Goal: Task Accomplishment & Management: Manage account settings

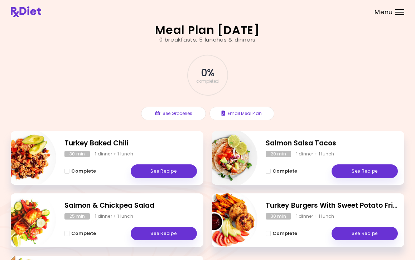
click at [404, 10] on div "Menu" at bounding box center [399, 12] width 9 height 6
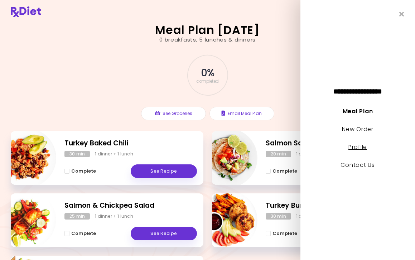
click at [363, 150] on link "Profile" at bounding box center [357, 147] width 19 height 8
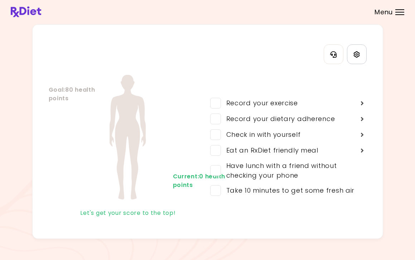
click at [357, 54] on icon "Settings" at bounding box center [356, 54] width 6 height 6
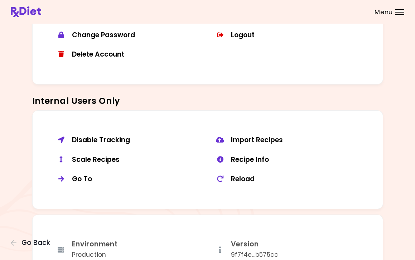
scroll to position [464, 0]
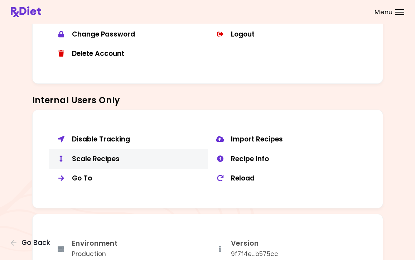
click at [114, 157] on div "Scale Recipes" at bounding box center [137, 159] width 130 height 9
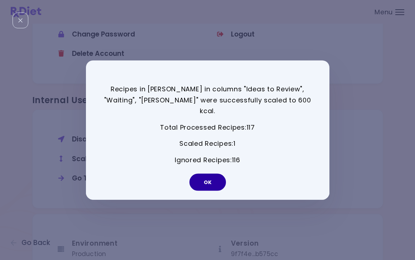
click at [214, 181] on button "OK" at bounding box center [207, 181] width 37 height 17
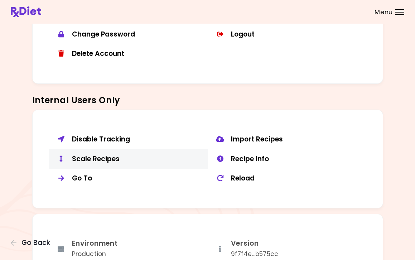
click at [108, 157] on div "Scale Recipes" at bounding box center [137, 159] width 130 height 9
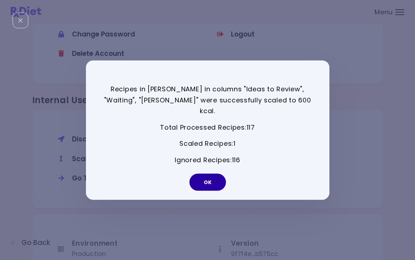
click at [213, 175] on button "OK" at bounding box center [207, 181] width 37 height 17
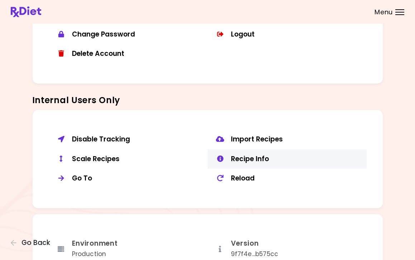
click at [256, 155] on div "Recipe Info" at bounding box center [296, 159] width 130 height 9
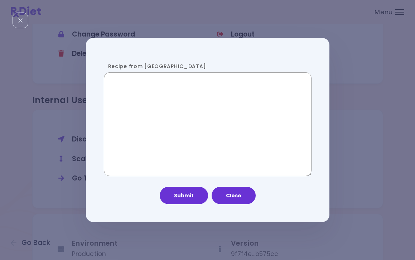
click at [257, 130] on textarea "Recipe from [GEOGRAPHIC_DATA]" at bounding box center [208, 124] width 208 height 104
paste textarea "**********"
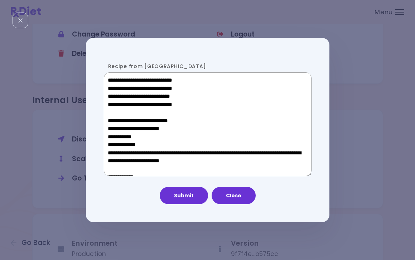
scroll to position [424, 0]
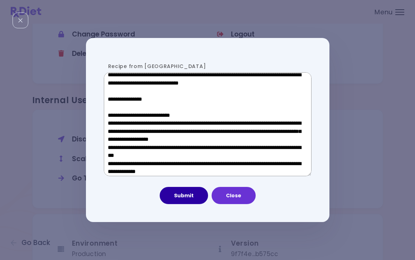
type textarea "**********"
click at [192, 195] on button "Submit" at bounding box center [184, 195] width 48 height 17
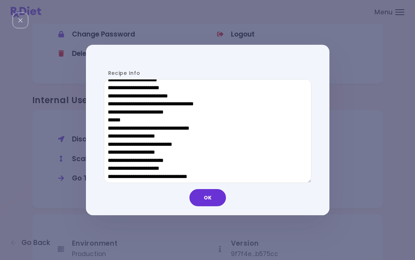
scroll to position [196, 0]
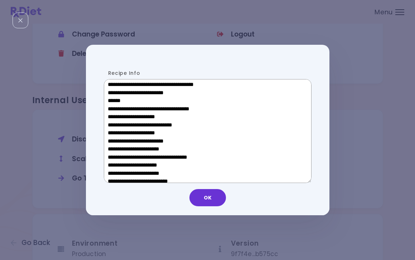
drag, startPoint x: 164, startPoint y: 167, endPoint x: 119, endPoint y: 167, distance: 44.8
click at [119, 167] on textarea "Recipe Info" at bounding box center [208, 131] width 208 height 104
click at [215, 198] on button "OK" at bounding box center [207, 197] width 37 height 17
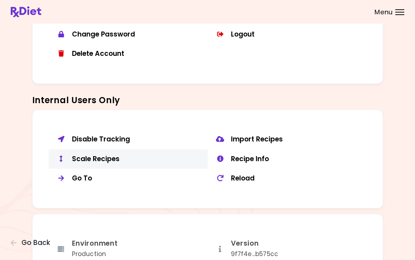
click at [82, 149] on button "Scale Recipes" at bounding box center [128, 159] width 159 height 20
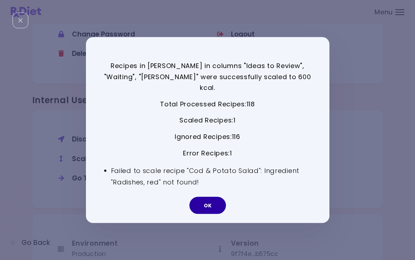
click at [204, 199] on button "OK" at bounding box center [207, 205] width 37 height 17
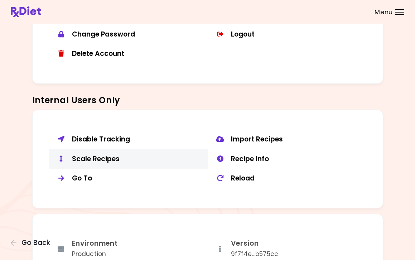
click at [108, 155] on div "Scale Recipes" at bounding box center [137, 159] width 130 height 9
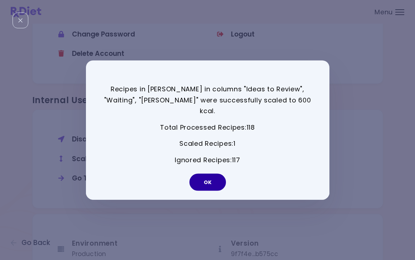
click at [214, 179] on button "OK" at bounding box center [207, 181] width 37 height 17
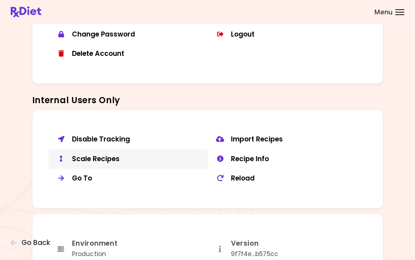
click at [111, 155] on div "Scale Recipes" at bounding box center [137, 159] width 130 height 9
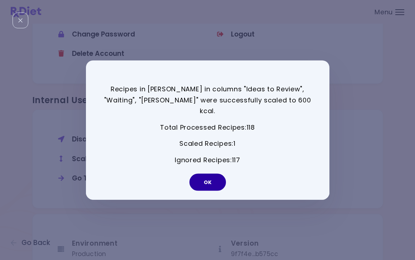
click at [216, 179] on button "OK" at bounding box center [207, 181] width 37 height 17
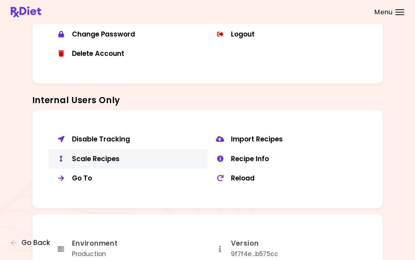
click at [112, 155] on div "Scale Recipes" at bounding box center [137, 159] width 130 height 9
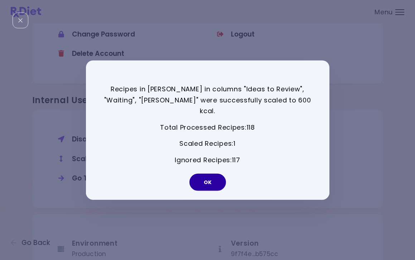
click at [209, 178] on button "OK" at bounding box center [207, 181] width 37 height 17
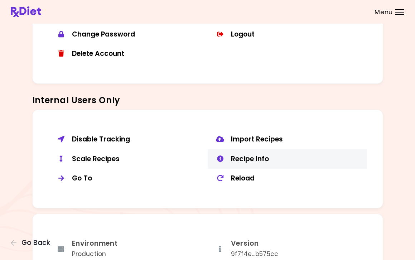
click at [256, 155] on div "Recipe Info" at bounding box center [296, 159] width 130 height 9
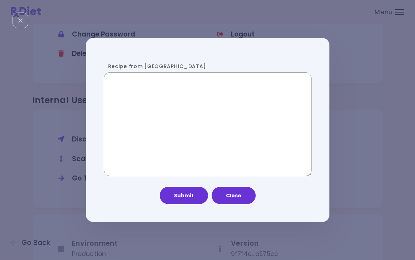
click at [195, 129] on textarea "Recipe from [GEOGRAPHIC_DATA]" at bounding box center [208, 124] width 208 height 104
paste textarea "**********"
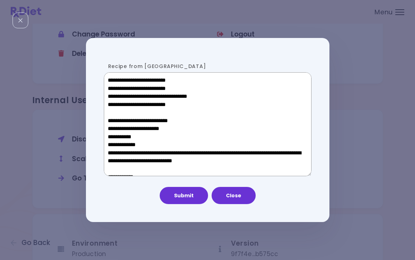
scroll to position [480, 0]
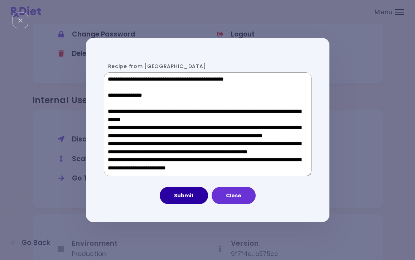
type textarea "**********"
click at [191, 194] on button "Submit" at bounding box center [184, 195] width 48 height 17
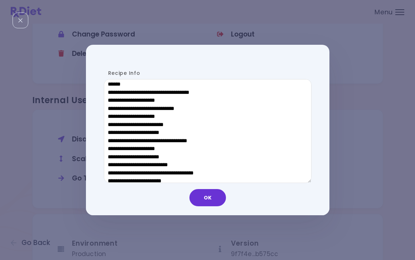
scroll to position [220, 0]
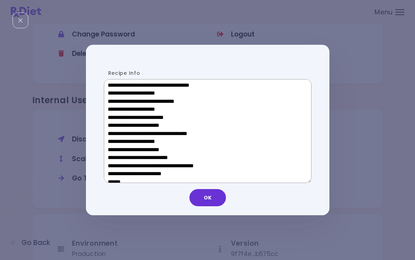
drag, startPoint x: 165, startPoint y: 143, endPoint x: 119, endPoint y: 143, distance: 46.6
click at [119, 143] on textarea "Recipe Info" at bounding box center [208, 131] width 208 height 104
click at [208, 195] on button "OK" at bounding box center [207, 197] width 37 height 17
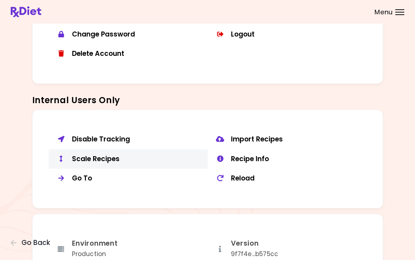
click at [112, 155] on div "Scale Recipes" at bounding box center [137, 159] width 130 height 9
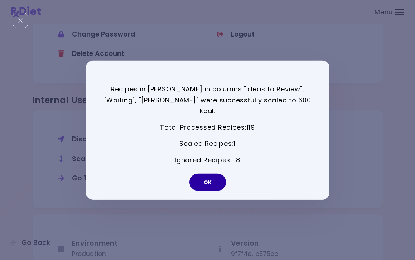
click at [200, 174] on button "OK" at bounding box center [207, 181] width 37 height 17
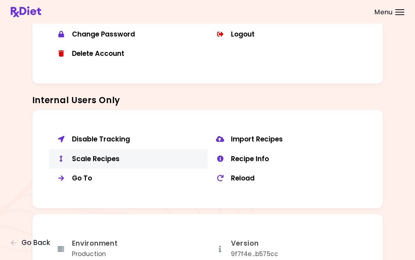
click at [111, 155] on div "Scale Recipes" at bounding box center [137, 159] width 130 height 9
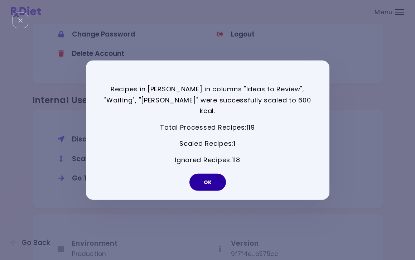
click at [206, 181] on button "OK" at bounding box center [207, 181] width 37 height 17
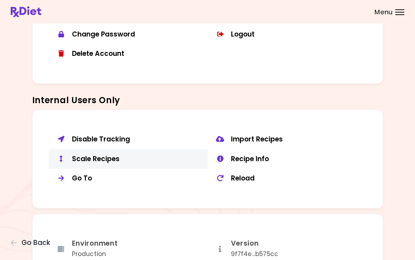
click at [111, 158] on div "Scale Recipes" at bounding box center [137, 159] width 130 height 9
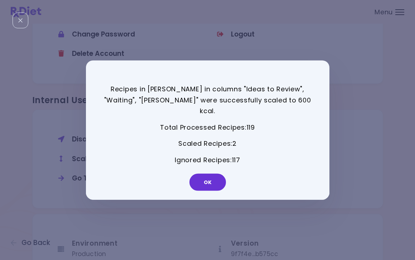
click at [217, 185] on div "OK" at bounding box center [208, 185] width 244 height 30
click at [214, 175] on button "OK" at bounding box center [207, 181] width 37 height 17
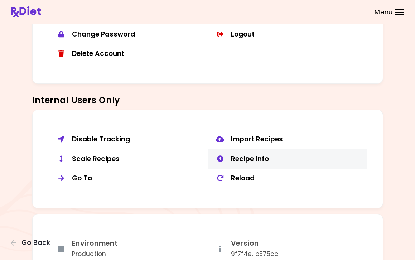
click at [271, 157] on div "Recipe Info" at bounding box center [296, 159] width 130 height 9
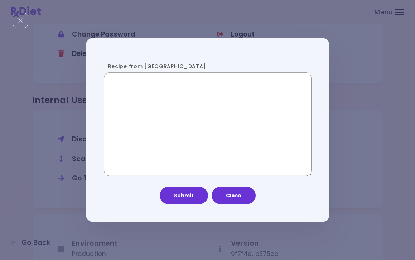
click at [238, 157] on textarea "Recipe from [GEOGRAPHIC_DATA]" at bounding box center [208, 124] width 208 height 104
paste textarea "**********"
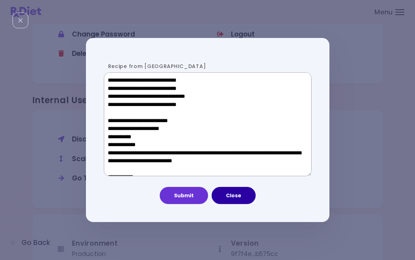
scroll to position [417, 0]
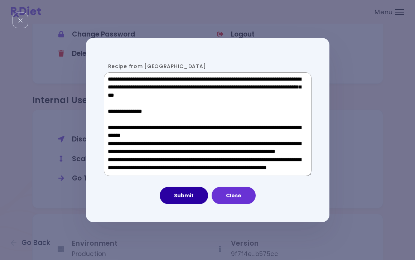
type textarea "**********"
click at [198, 196] on button "Submit" at bounding box center [184, 195] width 48 height 17
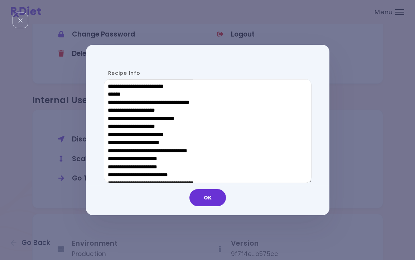
scroll to position [204, 0]
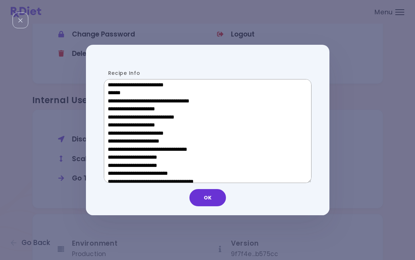
drag, startPoint x: 160, startPoint y: 159, endPoint x: 120, endPoint y: 159, distance: 40.8
click at [120, 159] on textarea "Recipe Info" at bounding box center [208, 131] width 208 height 104
click at [207, 199] on button "OK" at bounding box center [207, 197] width 37 height 17
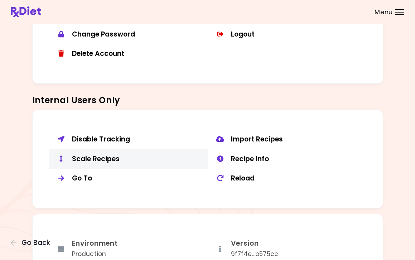
click at [103, 155] on div "Scale Recipes" at bounding box center [137, 159] width 130 height 9
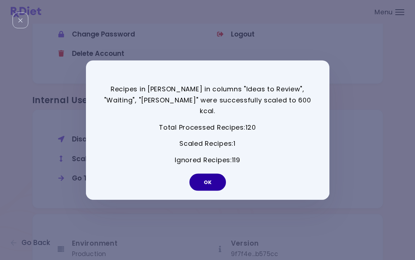
click at [209, 177] on button "OK" at bounding box center [207, 181] width 37 height 17
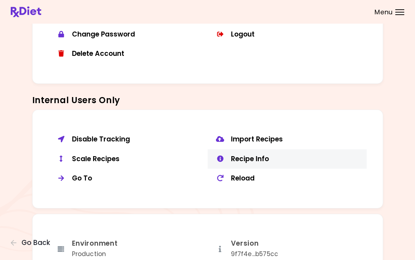
click at [265, 155] on div "Recipe Info" at bounding box center [296, 159] width 130 height 9
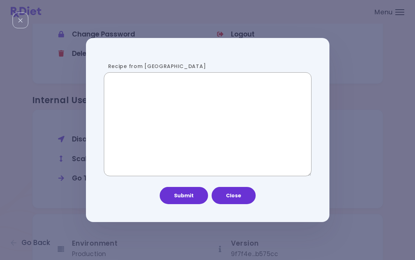
click at [246, 126] on textarea "Recipe from [GEOGRAPHIC_DATA]" at bounding box center [208, 124] width 208 height 104
paste textarea "**********"
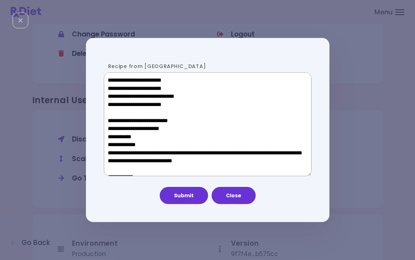
scroll to position [417, 0]
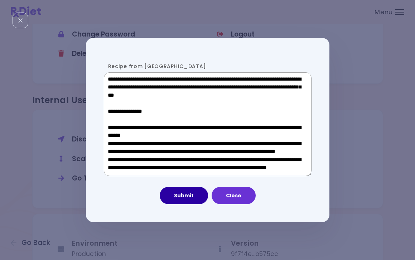
type textarea "**********"
click at [186, 198] on button "Submit" at bounding box center [184, 195] width 48 height 17
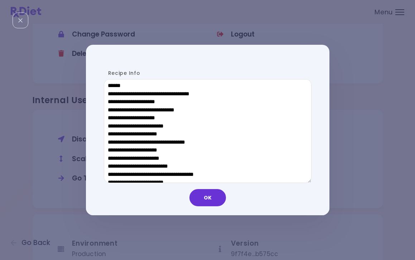
scroll to position [215, 0]
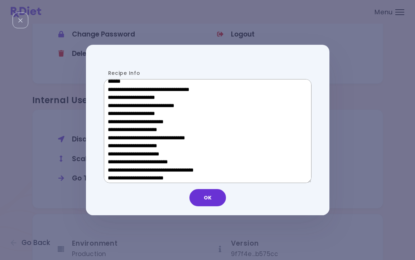
drag, startPoint x: 159, startPoint y: 146, endPoint x: 119, endPoint y: 147, distance: 39.8
click at [119, 147] on textarea "Recipe Info" at bounding box center [208, 131] width 208 height 104
click at [199, 196] on button "OK" at bounding box center [207, 197] width 37 height 17
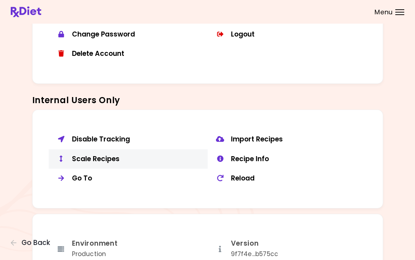
click at [100, 160] on button "Scale Recipes" at bounding box center [128, 159] width 159 height 20
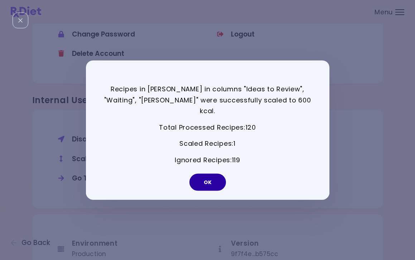
click at [209, 179] on button "OK" at bounding box center [207, 181] width 37 height 17
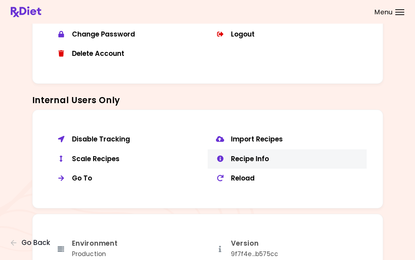
click at [259, 155] on div "Recipe Info" at bounding box center [296, 159] width 130 height 9
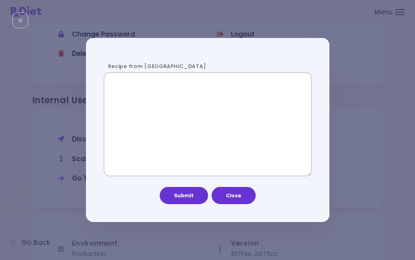
click at [175, 92] on textarea "Recipe from [GEOGRAPHIC_DATA]" at bounding box center [208, 124] width 208 height 104
paste textarea "**********"
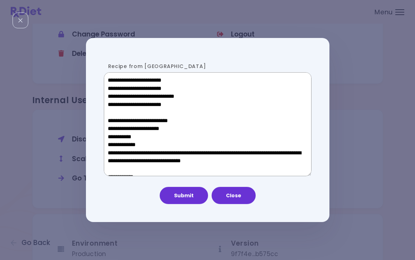
scroll to position [417, 0]
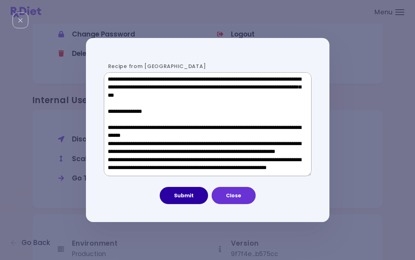
type textarea "**********"
click at [197, 196] on button "Submit" at bounding box center [184, 195] width 48 height 17
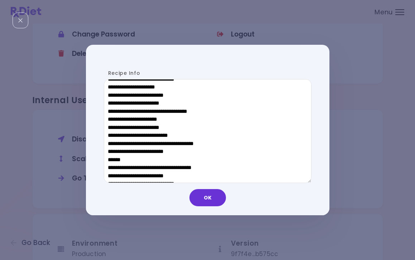
scroll to position [242, 0]
